Goal: Find specific page/section: Find specific page/section

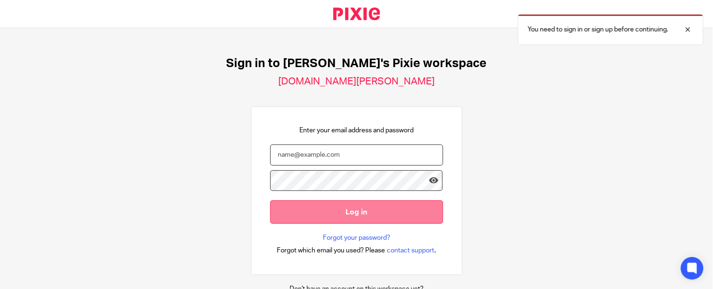
type input "Neha@brindleys.org"
click at [292, 210] on input "Log in" at bounding box center [356, 212] width 173 height 23
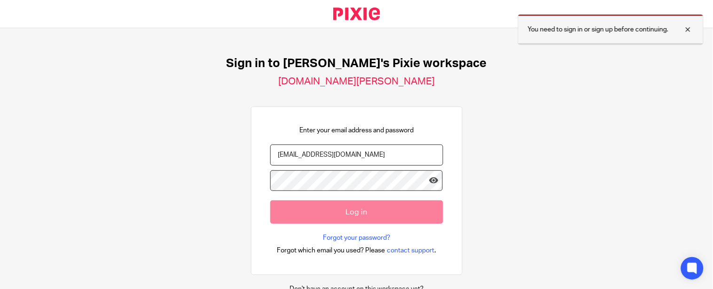
click at [691, 25] on div at bounding box center [680, 29] width 25 height 11
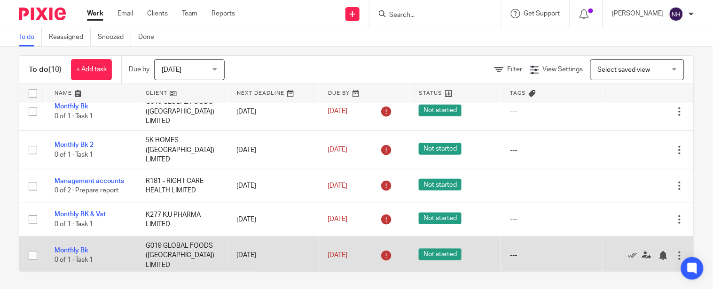
scroll to position [12, 0]
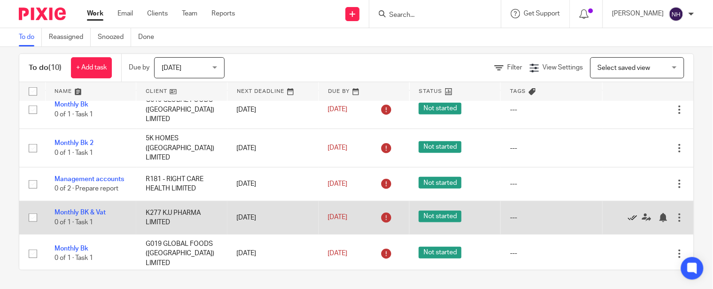
click at [628, 216] on icon at bounding box center [632, 217] width 9 height 9
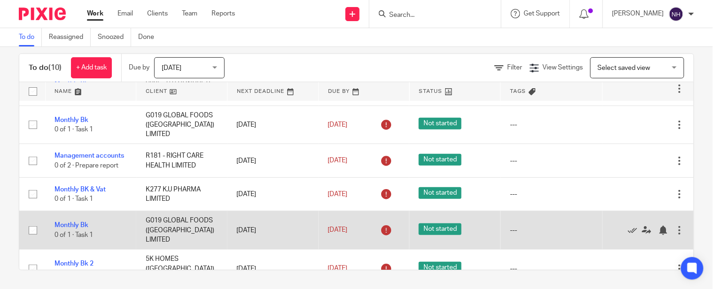
scroll to position [70, 0]
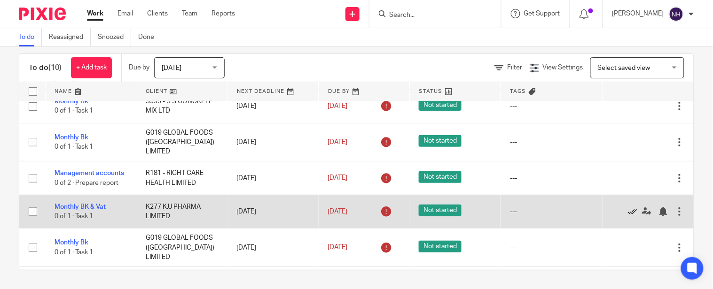
click at [628, 208] on icon at bounding box center [632, 211] width 9 height 9
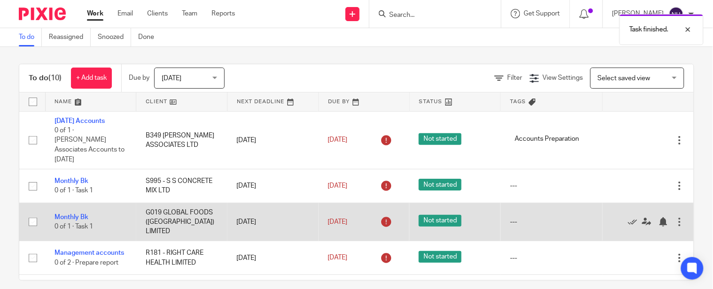
scroll to position [0, 0]
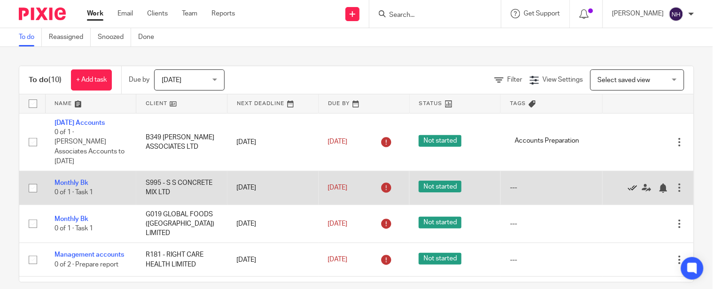
click at [628, 184] on icon at bounding box center [632, 188] width 9 height 9
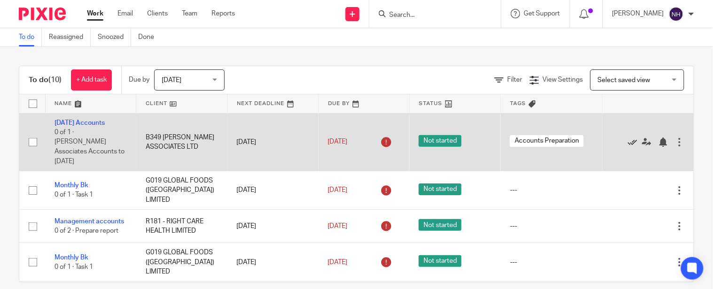
click at [628, 138] on icon at bounding box center [632, 142] width 9 height 9
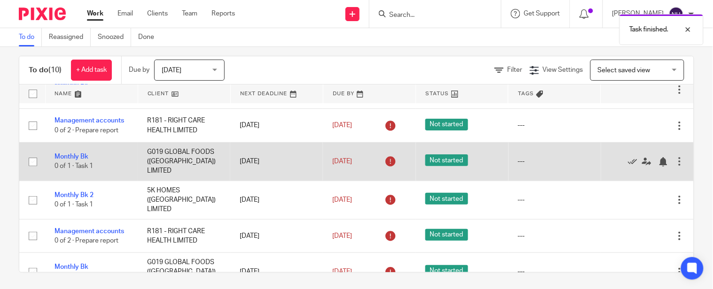
scroll to position [12, 0]
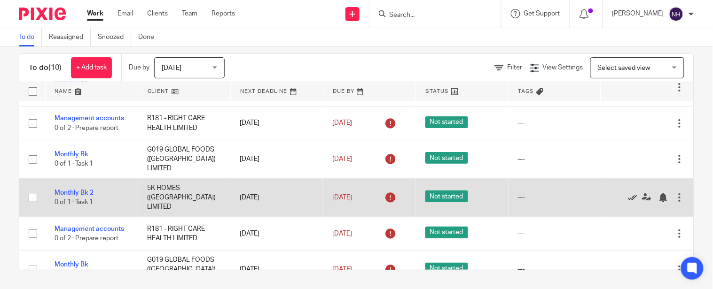
click at [628, 193] on icon at bounding box center [632, 197] width 9 height 9
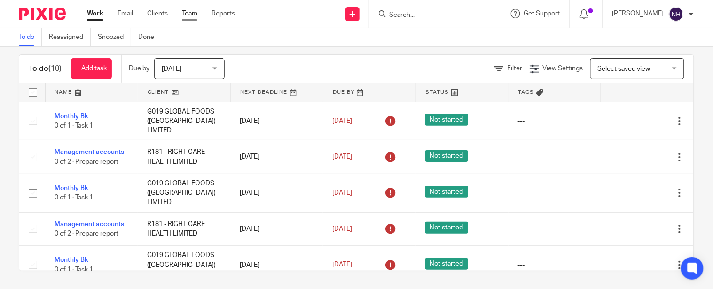
scroll to position [0, 0]
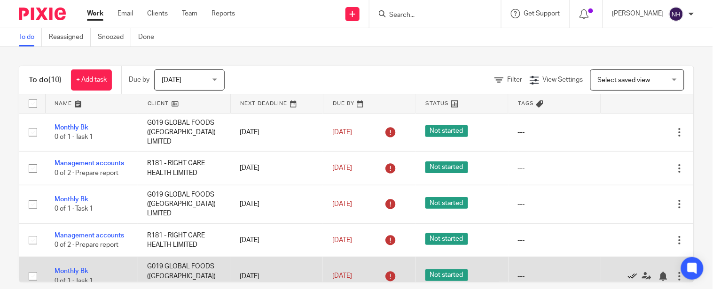
click at [628, 272] on icon at bounding box center [632, 276] width 9 height 9
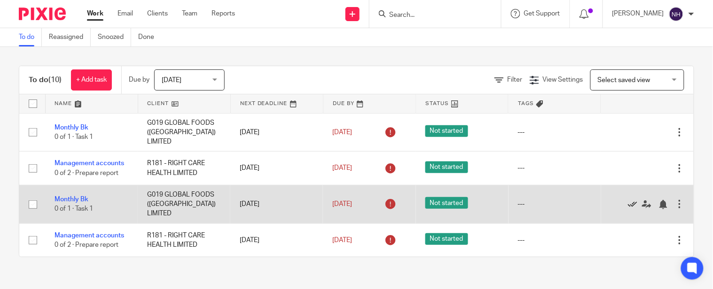
click at [628, 200] on icon at bounding box center [632, 204] width 9 height 9
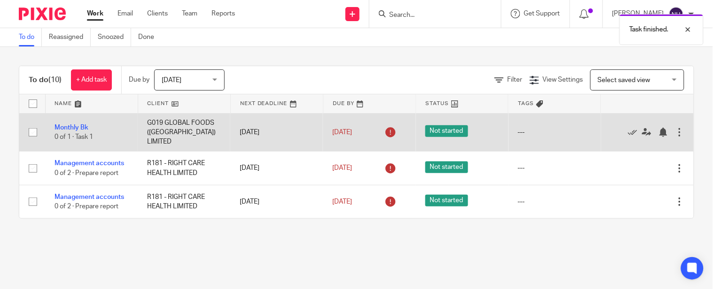
click at [610, 129] on div at bounding box center [642, 132] width 64 height 9
click at [628, 128] on icon at bounding box center [632, 132] width 9 height 9
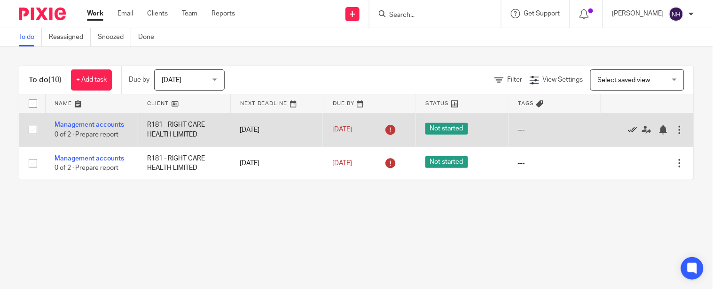
click at [628, 128] on icon at bounding box center [632, 129] width 9 height 9
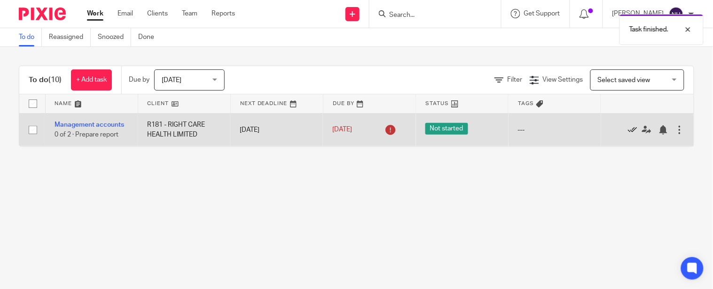
click at [628, 128] on icon at bounding box center [632, 129] width 9 height 9
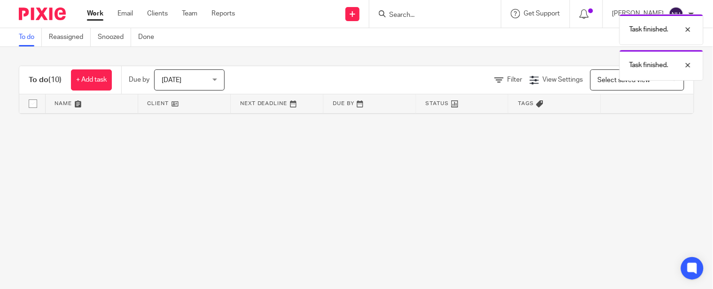
click at [570, 163] on main "To do Reassigned Snoozed Done To do (10) + Add task Due by Today Today Today To…" at bounding box center [356, 144] width 713 height 289
click at [595, 17] on div "Task finished. Task finished." at bounding box center [530, 44] width 347 height 71
click at [603, 7] on div at bounding box center [586, 14] width 33 height 28
click at [605, 10] on div "Task finished. Task finished." at bounding box center [530, 44] width 347 height 71
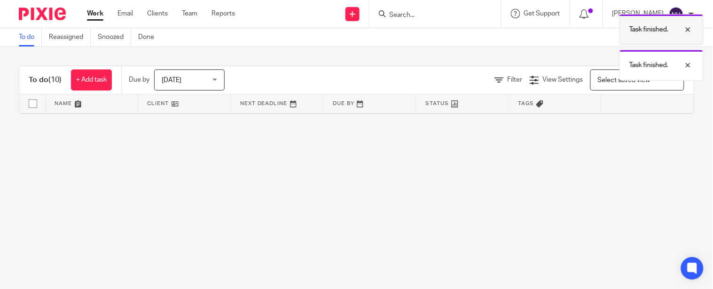
click at [692, 31] on div at bounding box center [680, 29] width 25 height 11
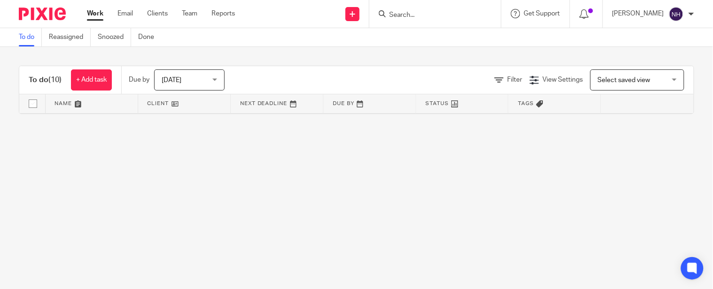
click at [603, 15] on div at bounding box center [586, 14] width 33 height 28
click at [589, 12] on icon at bounding box center [583, 13] width 9 height 9
click at [589, 11] on icon at bounding box center [583, 13] width 9 height 9
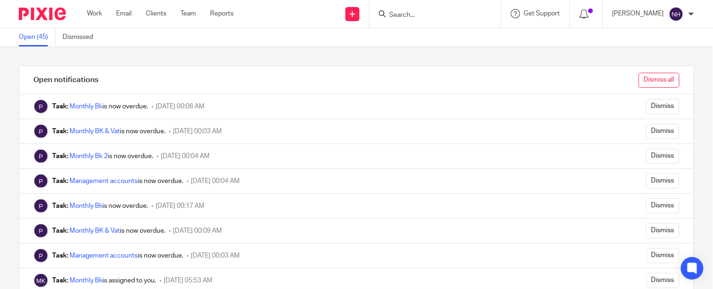
click at [650, 76] on input "Dismiss all" at bounding box center [659, 80] width 41 height 15
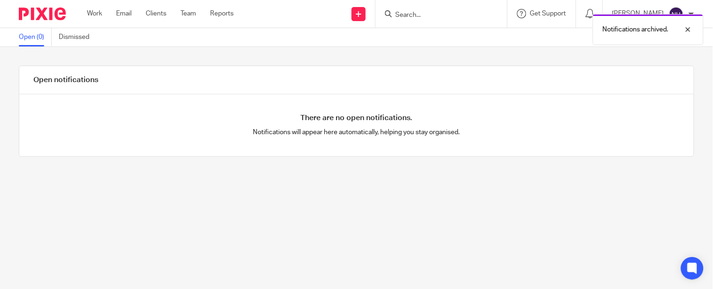
click at [574, 57] on div "Open notifications There are no open notifications. Notifications will appear h…" at bounding box center [356, 168] width 713 height 242
drag, startPoint x: 439, startPoint y: 17, endPoint x: 430, endPoint y: 16, distance: 9.1
click at [439, 17] on div "Notifications archived." at bounding box center [530, 27] width 347 height 36
click at [438, 15] on div "Notifications archived." at bounding box center [530, 27] width 347 height 36
click at [439, 13] on div "Notifications archived." at bounding box center [530, 27] width 347 height 36
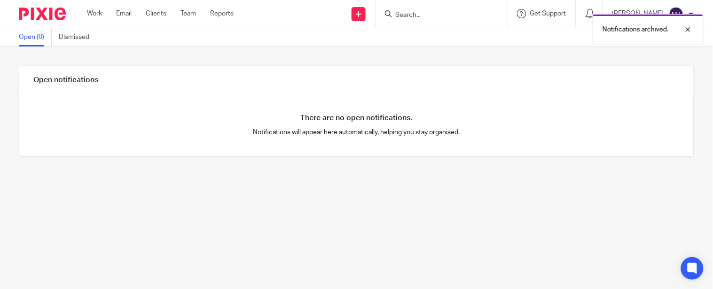
click at [426, 15] on div "Notifications archived." at bounding box center [530, 27] width 347 height 36
click at [692, 30] on div at bounding box center [680, 29] width 25 height 11
drag, startPoint x: 487, startPoint y: 6, endPoint x: 480, endPoint y: 12, distance: 9.3
click at [486, 6] on div at bounding box center [441, 14] width 132 height 28
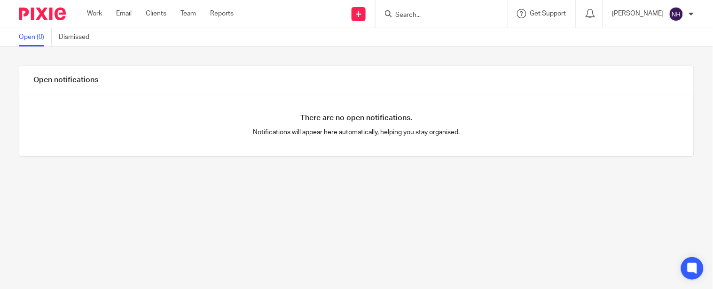
click at [479, 13] on input "Search" at bounding box center [436, 15] width 85 height 8
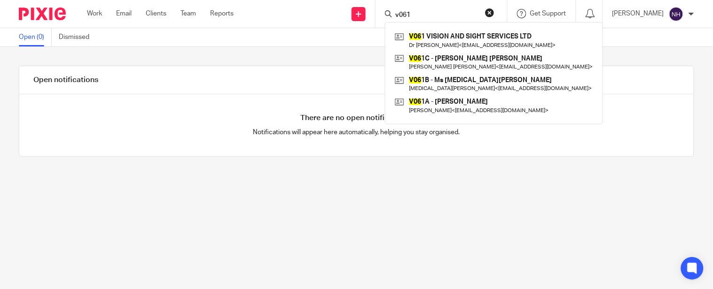
type input "v061"
click button "submit" at bounding box center [0, 0] width 0 height 0
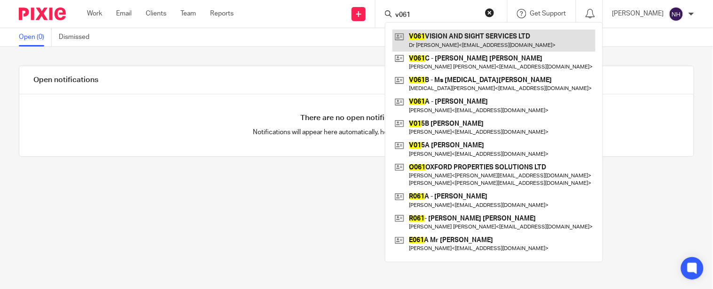
click at [492, 40] on link at bounding box center [493, 41] width 203 height 22
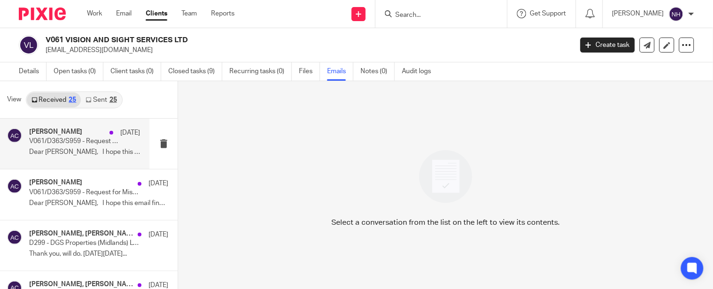
click at [94, 150] on p "Dear [PERSON_NAME], I hope this email finds..." at bounding box center [84, 152] width 111 height 8
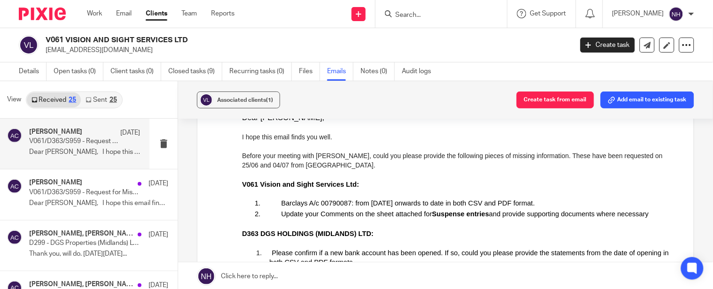
scroll to position [52, 0]
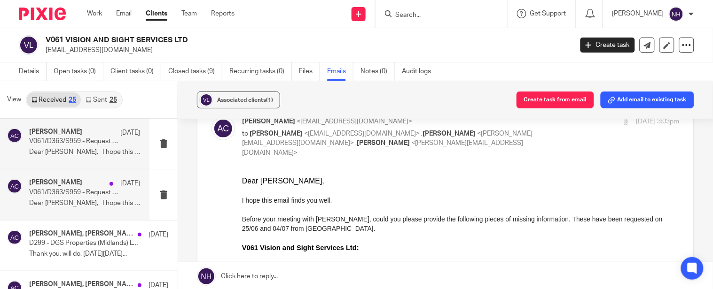
click at [62, 198] on div "[PERSON_NAME] [DATE] V061/D363/S959 - Request for Missing Information Dear [PER…" at bounding box center [84, 194] width 111 height 31
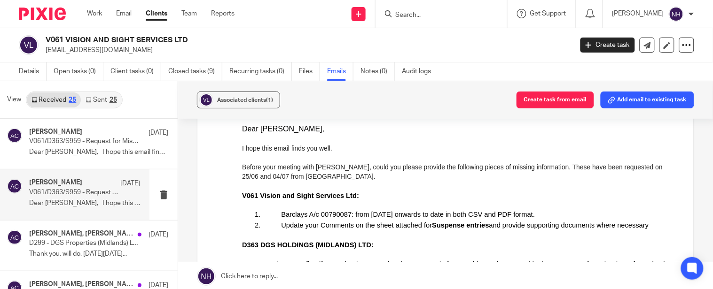
scroll to position [0, 0]
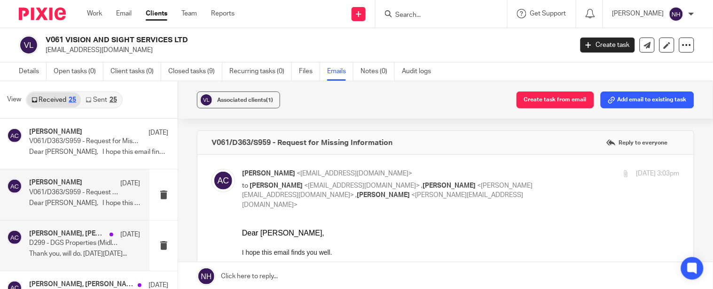
click at [66, 242] on p "D299 - DGS Properties (Midlands) LTD" at bounding box center [73, 244] width 89 height 8
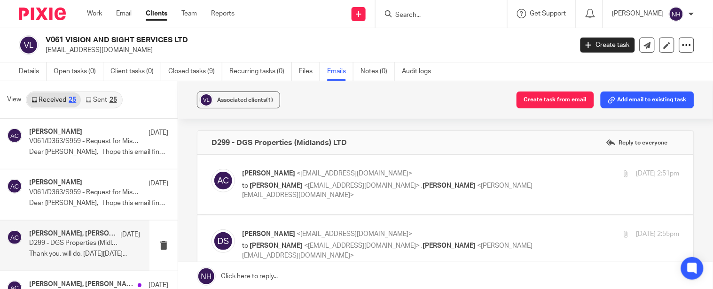
click at [86, 253] on p "Thank you, will do. [DATE][DATE]..." at bounding box center [84, 254] width 111 height 8
click at [99, 239] on div "Dalia Said, Aman Chawla 8 Jul" at bounding box center [84, 234] width 111 height 9
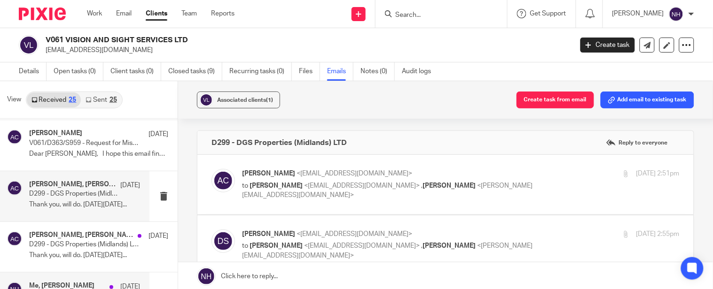
scroll to position [104, 0]
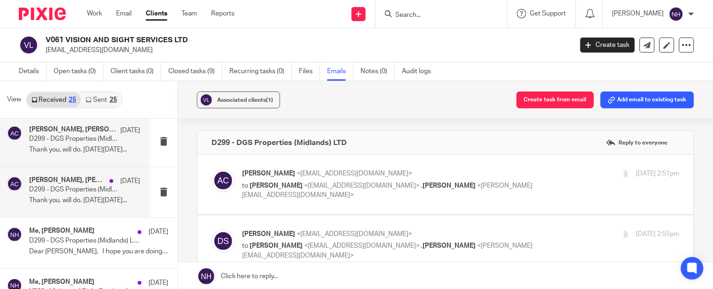
click at [94, 193] on p "D299 - DGS Properties (Midlands) LTD" at bounding box center [73, 190] width 89 height 8
click at [81, 200] on p "Thank you, will do. [DATE][DATE]..." at bounding box center [84, 201] width 111 height 8
click at [428, 15] on input "Search" at bounding box center [436, 15] width 85 height 8
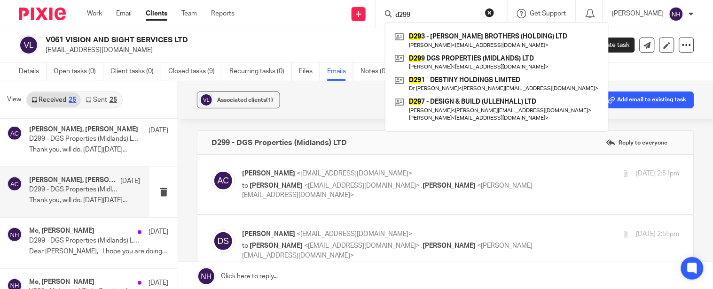
type input "d299"
click button "submit" at bounding box center [0, 0] width 0 height 0
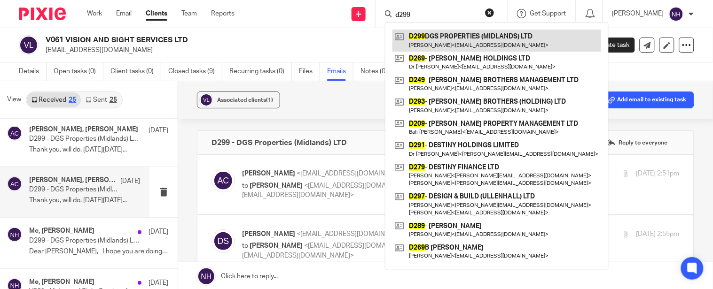
click at [500, 39] on link at bounding box center [496, 41] width 209 height 22
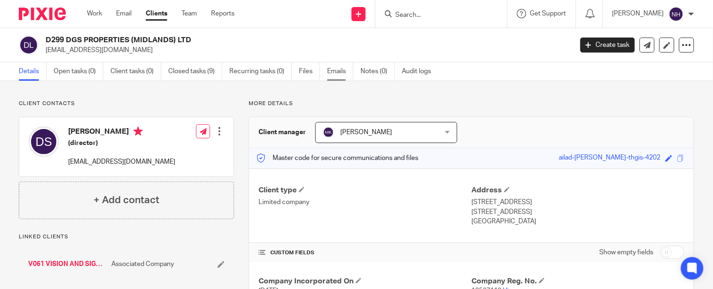
click at [329, 70] on link "Emails" at bounding box center [340, 71] width 26 height 18
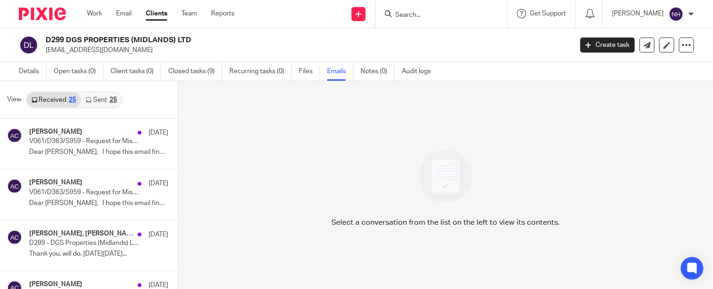
scroll to position [1, 0]
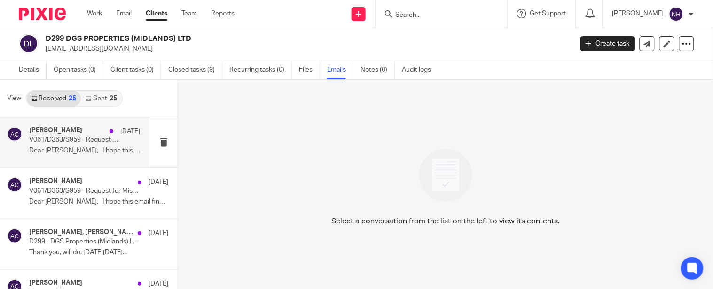
click at [85, 142] on p "V061/D363/S959 - Request for Missing Information" at bounding box center [73, 140] width 89 height 8
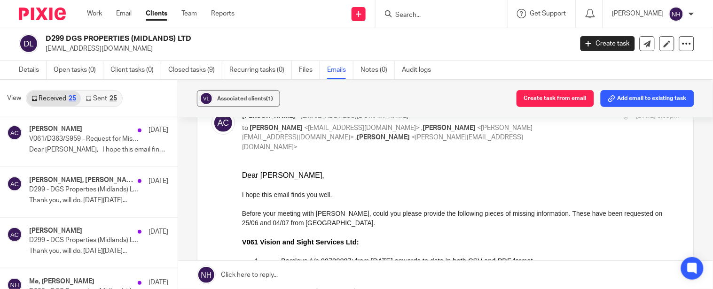
scroll to position [156, 0]
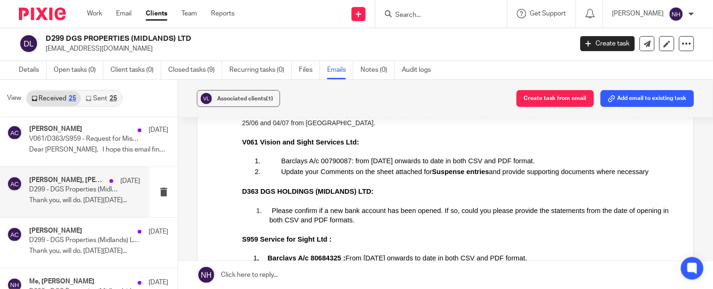
click at [87, 184] on h4 "[PERSON_NAME], [PERSON_NAME]" at bounding box center [67, 181] width 76 height 8
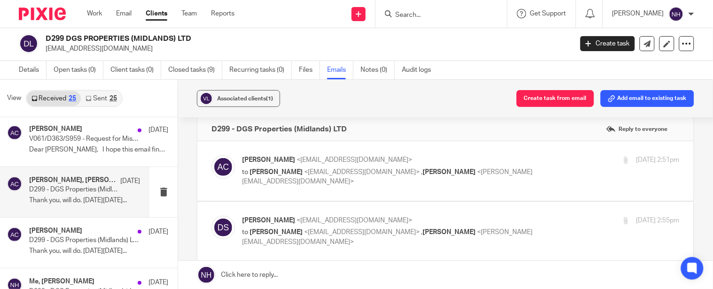
scroll to position [0, 0]
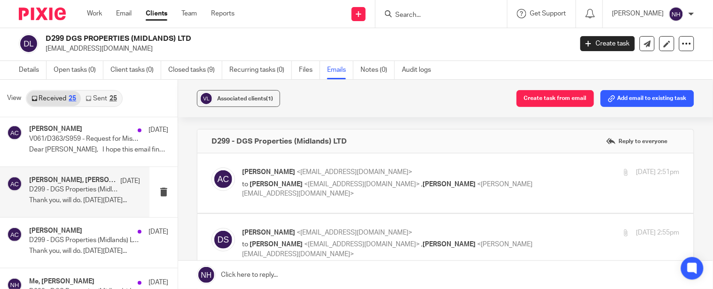
click at [317, 238] on div "[PERSON_NAME] <[EMAIL_ADDRESS][DOMAIN_NAME]> to [PERSON_NAME] <[EMAIL_ADDRESS][…" at bounding box center [387, 243] width 291 height 31
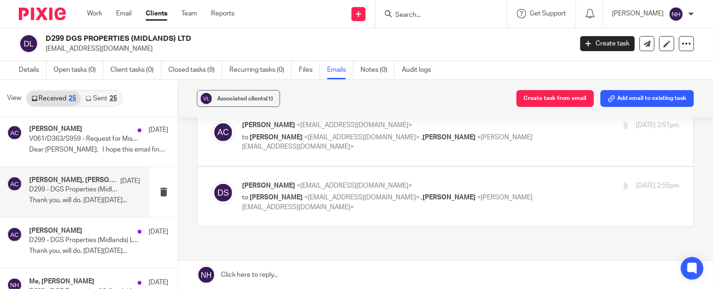
scroll to position [106, 0]
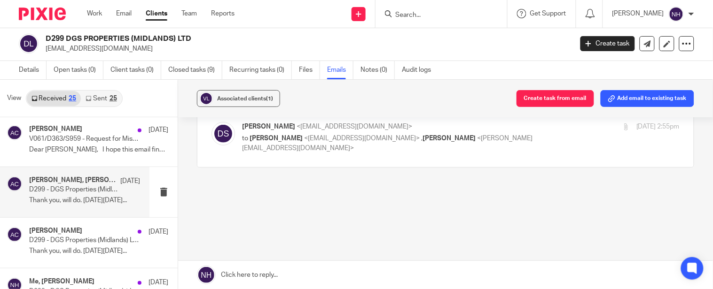
click at [480, 135] on span "<[PERSON_NAME][EMAIL_ADDRESS][DOMAIN_NAME]>" at bounding box center [387, 143] width 290 height 16
checkbox input "true"
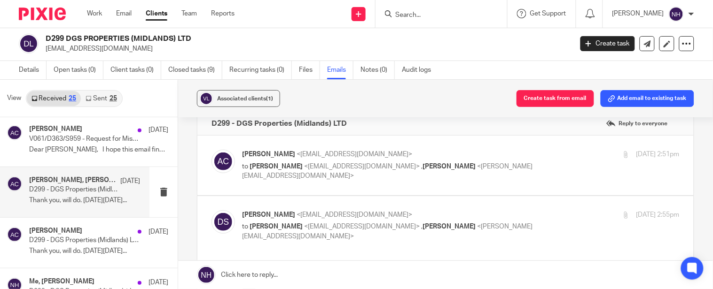
scroll to position [0, 0]
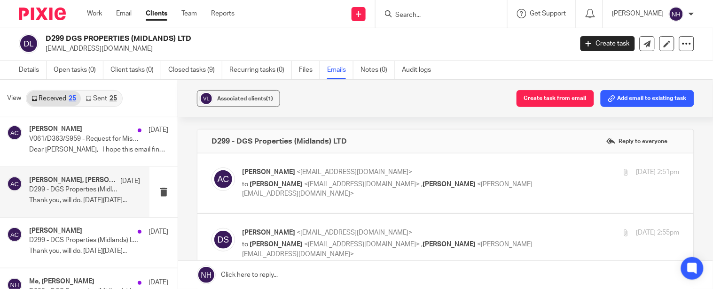
click at [423, 183] on span "<[PERSON_NAME][EMAIL_ADDRESS][DOMAIN_NAME]>" at bounding box center [387, 189] width 290 height 16
checkbox input "true"
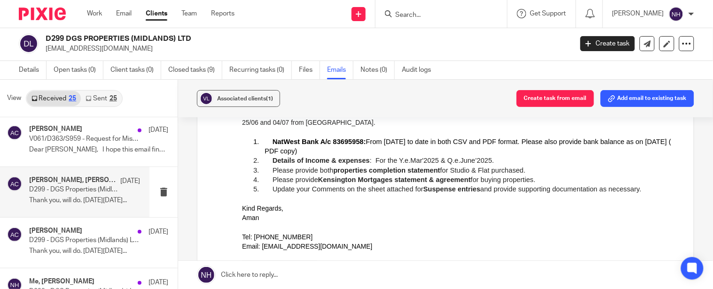
scroll to position [156, 0]
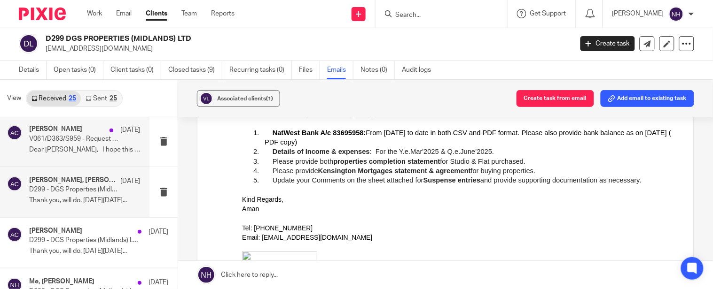
drag, startPoint x: 83, startPoint y: 143, endPoint x: 90, endPoint y: 148, distance: 8.5
click at [83, 144] on div "[PERSON_NAME] [DATE] V061/D363/S959 - Request for Missing Information Dear [PER…" at bounding box center [84, 140] width 111 height 31
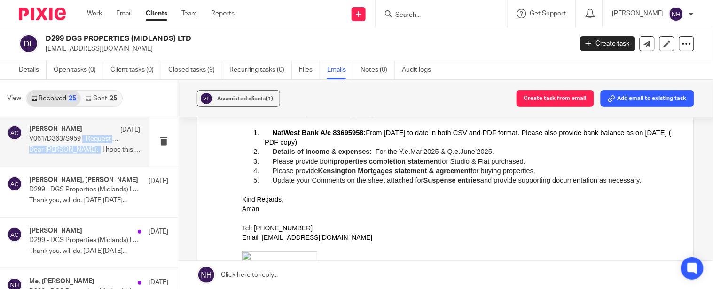
scroll to position [0, 0]
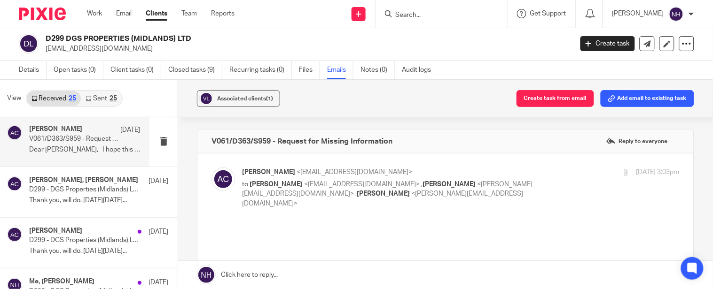
click at [128, 146] on p "Dear [PERSON_NAME], I hope this email finds..." at bounding box center [84, 150] width 111 height 8
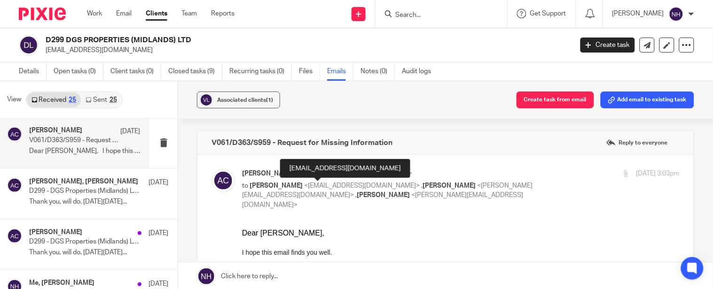
drag, startPoint x: 534, startPoint y: 414, endPoint x: 378, endPoint y: 233, distance: 239.6
click at [386, 240] on p at bounding box center [460, 242] width 437 height 9
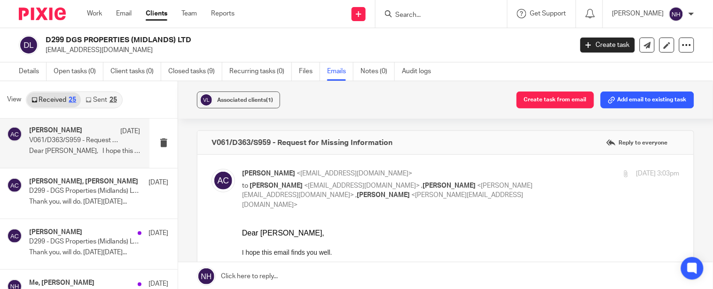
click at [334, 189] on span "<[EMAIL_ADDRESS][DOMAIN_NAME]>" at bounding box center [362, 186] width 116 height 7
checkbox input "false"
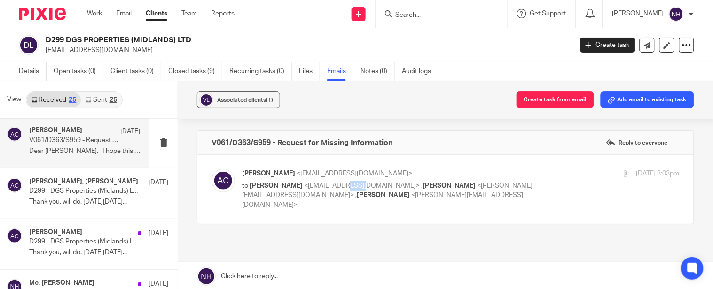
click at [334, 189] on span "<[EMAIL_ADDRESS][DOMAIN_NAME]>" at bounding box center [362, 186] width 116 height 7
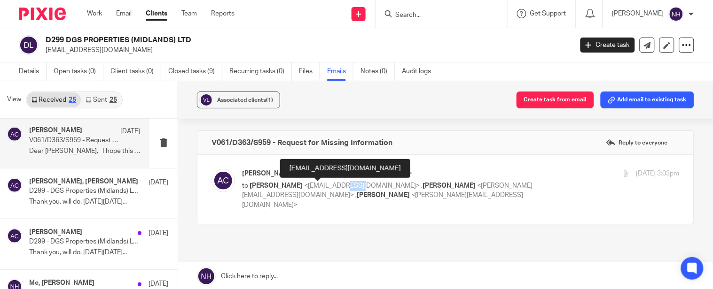
click at [335, 188] on span "<[EMAIL_ADDRESS][DOMAIN_NAME]>" at bounding box center [362, 186] width 116 height 7
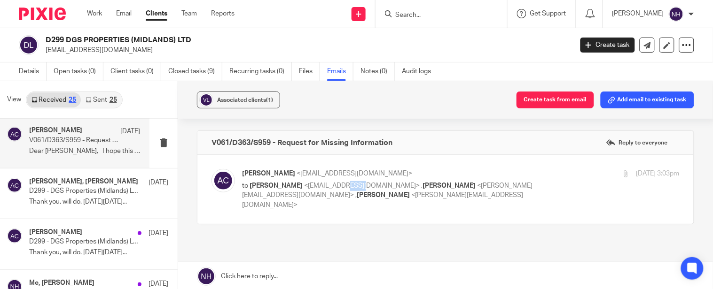
click at [335, 188] on span "<[EMAIL_ADDRESS][DOMAIN_NAME]>" at bounding box center [362, 186] width 116 height 7
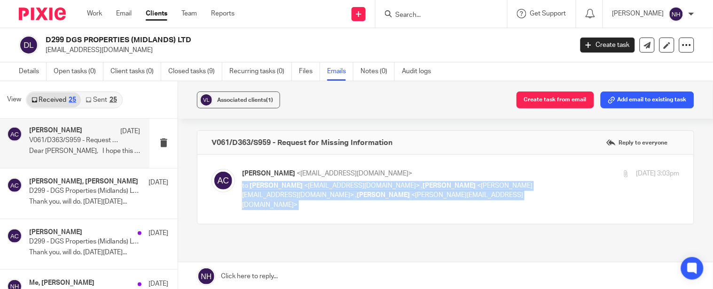
click at [335, 188] on span "<[EMAIL_ADDRESS][DOMAIN_NAME]>" at bounding box center [362, 186] width 116 height 7
click at [327, 188] on span "<[EMAIL_ADDRESS][DOMAIN_NAME]>" at bounding box center [362, 186] width 116 height 7
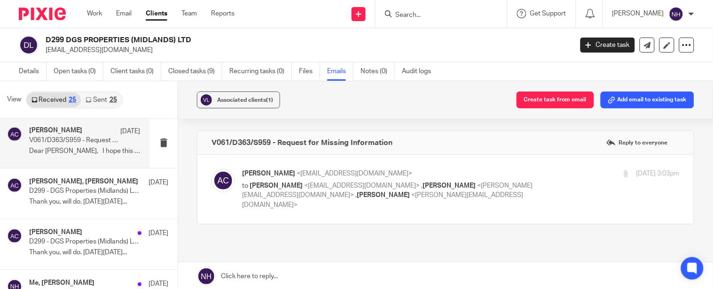
drag, startPoint x: 276, startPoint y: 184, endPoint x: 354, endPoint y: 190, distance: 78.2
click at [354, 190] on p "to [PERSON_NAME] <[EMAIL_ADDRESS][DOMAIN_NAME]> , [PERSON_NAME] <[PERSON_NAME][…" at bounding box center [387, 195] width 291 height 29
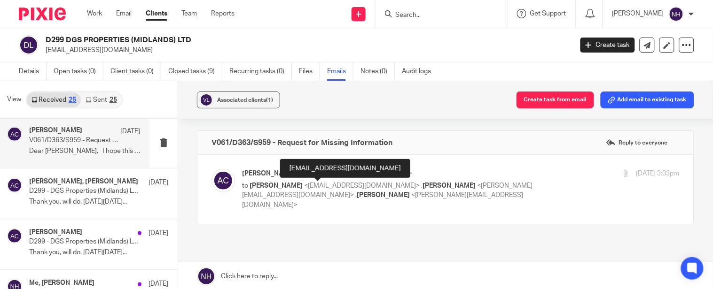
copy span "<[EMAIL_ADDRESS][DOMAIN_NAME]>"
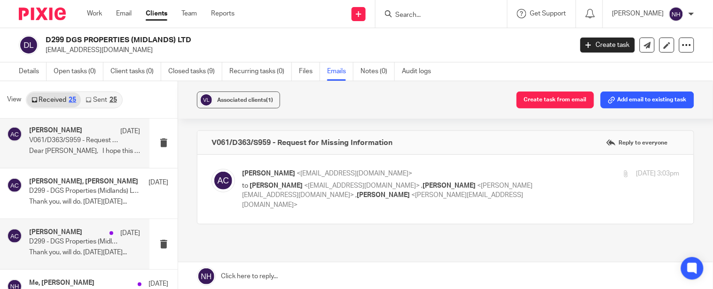
click at [74, 241] on p "D299 - DGS Properties (Midlands) LTD" at bounding box center [73, 242] width 89 height 8
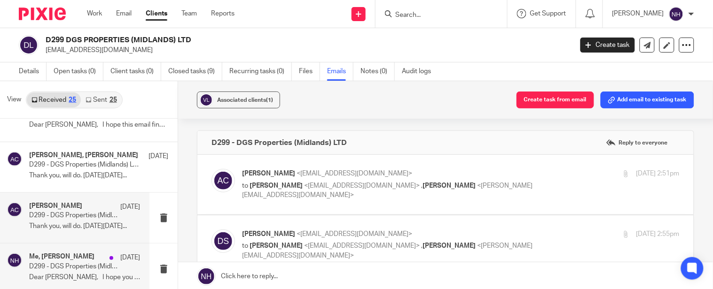
scroll to position [104, 0]
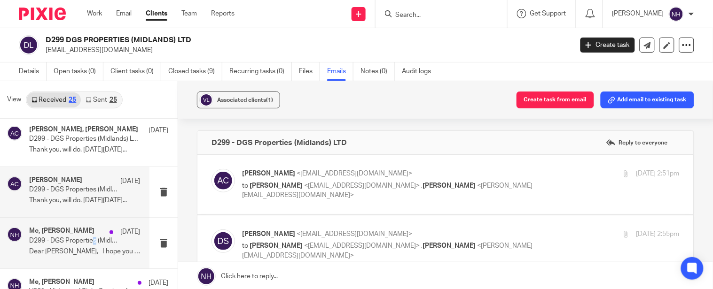
click at [93, 244] on p "D299 - DGS Properties (Midlands) Ltd - Requesting Missing Information" at bounding box center [73, 241] width 89 height 8
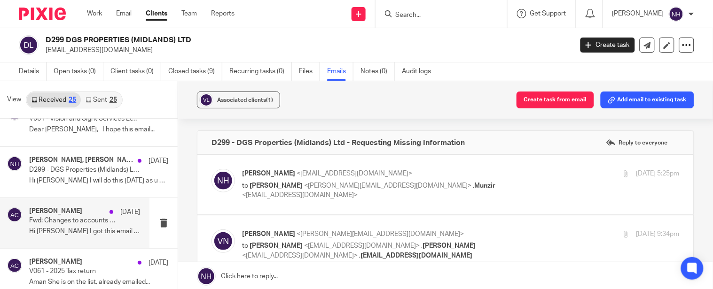
scroll to position [261, 0]
